Goal: Obtain resource: Obtain resource

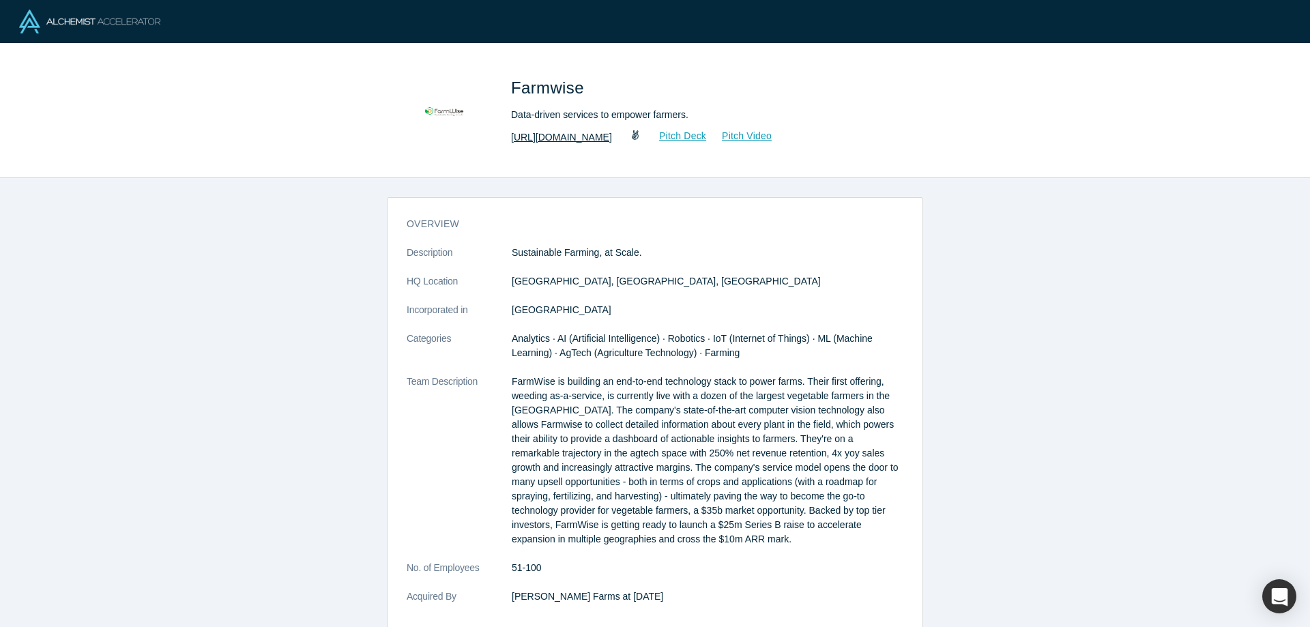
click at [606, 139] on link "[URL][DOMAIN_NAME]" at bounding box center [561, 137] width 101 height 14
click at [701, 132] on link "Pitch Deck" at bounding box center [675, 136] width 63 height 16
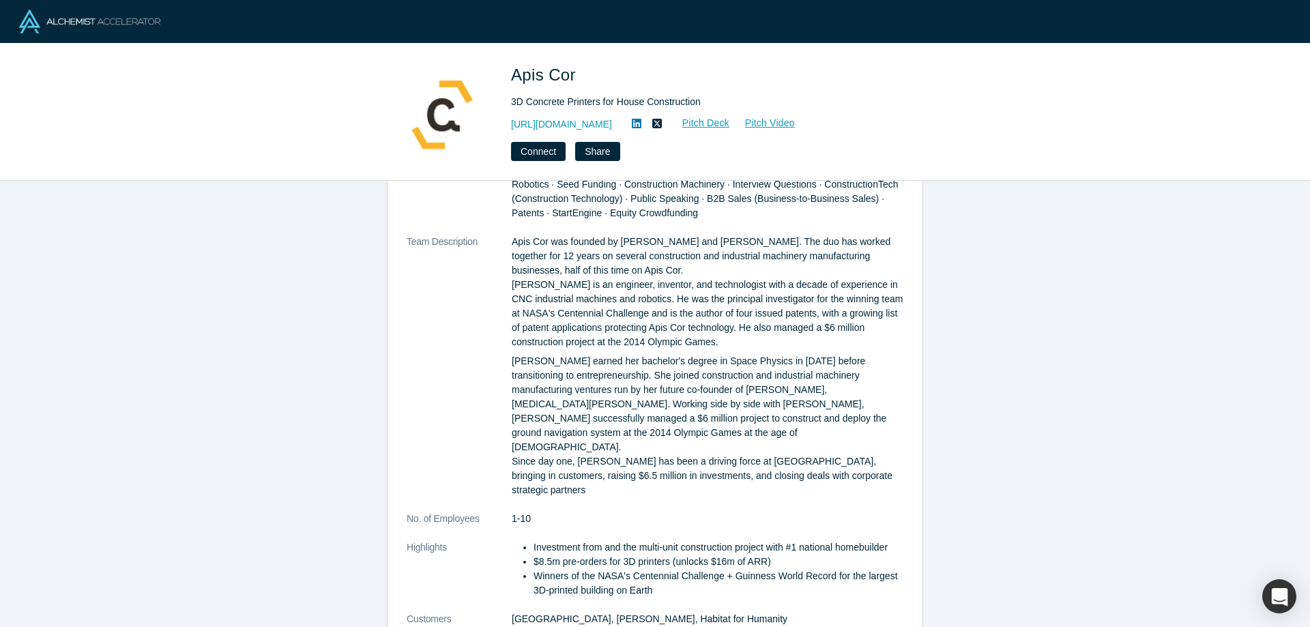
scroll to position [648, 0]
